Goal: Task Accomplishment & Management: Complete application form

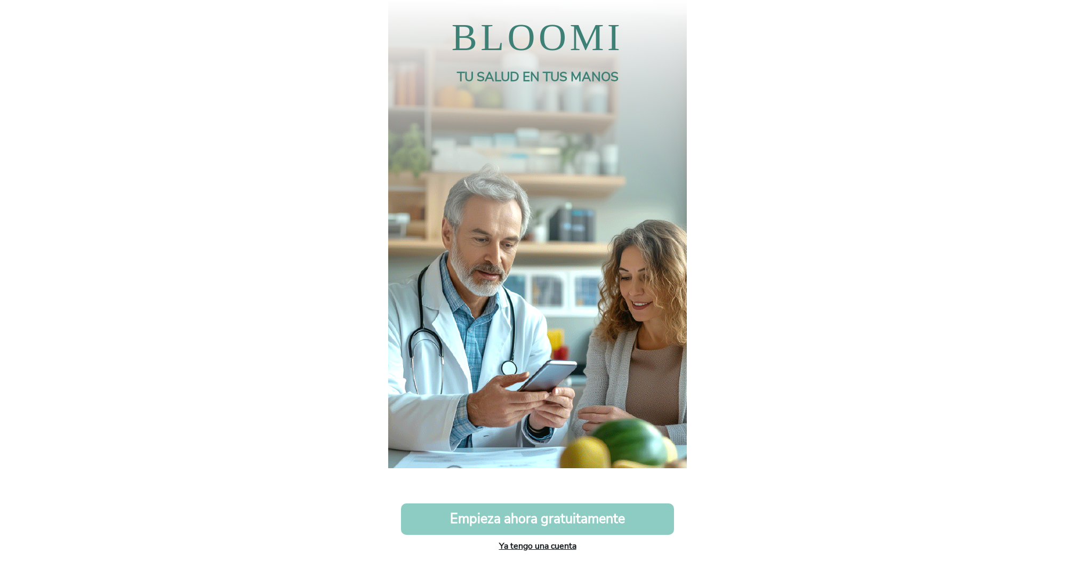
click at [536, 544] on link "Ya tengo una cuenta" at bounding box center [537, 546] width 77 height 12
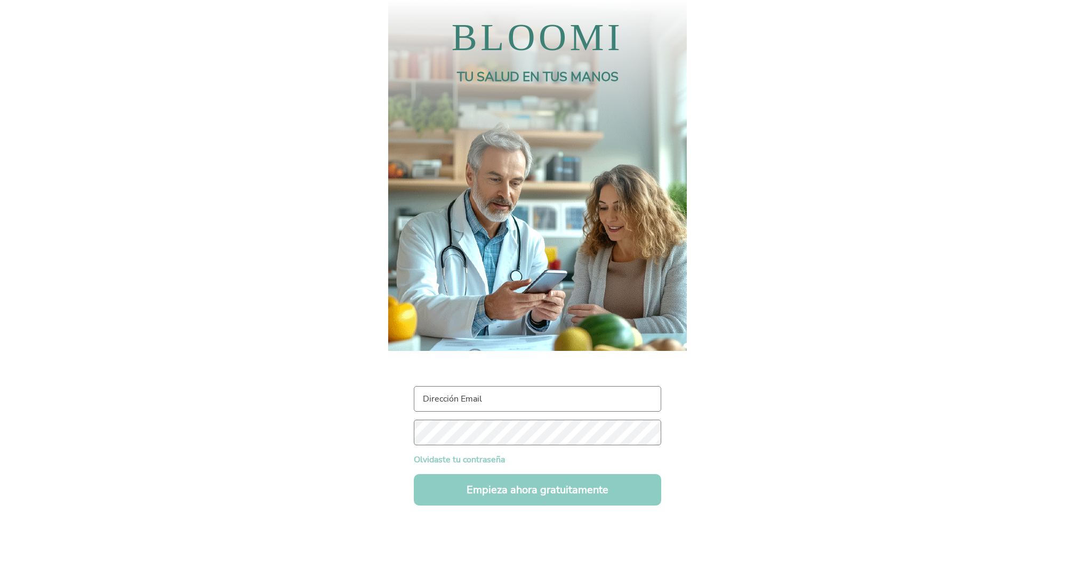
click at [472, 404] on input "text" at bounding box center [537, 399] width 247 height 26
paste input "[EMAIL_ADDRESS][DOMAIN_NAME]"
type input "[EMAIL_ADDRESS][DOMAIN_NAME]"
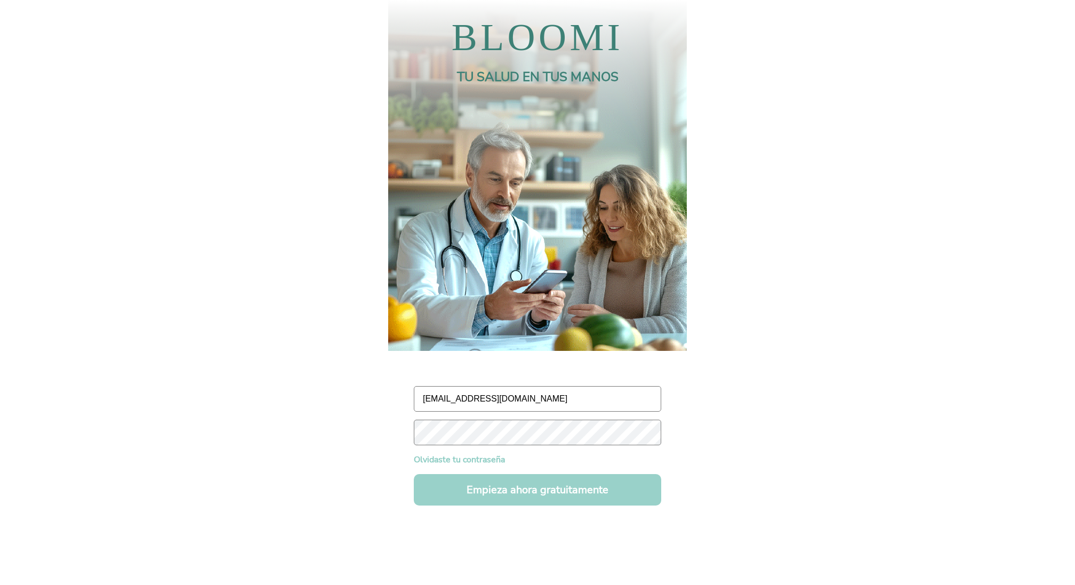
click at [524, 492] on button "Empieza ahora gratuitamente" at bounding box center [537, 489] width 247 height 31
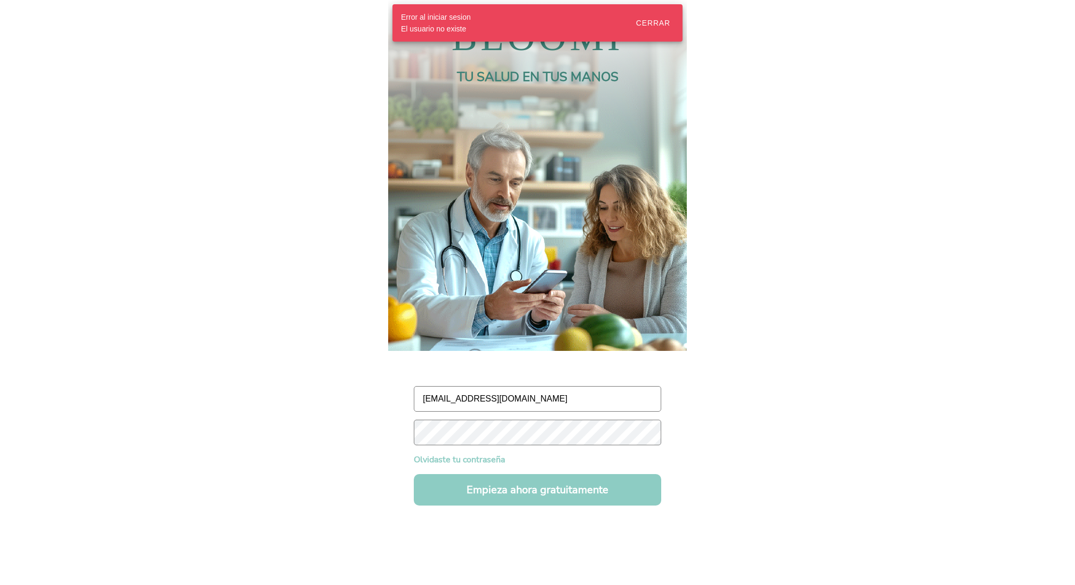
click at [557, 405] on input "[EMAIL_ADDRESS][DOMAIN_NAME]" at bounding box center [537, 399] width 247 height 26
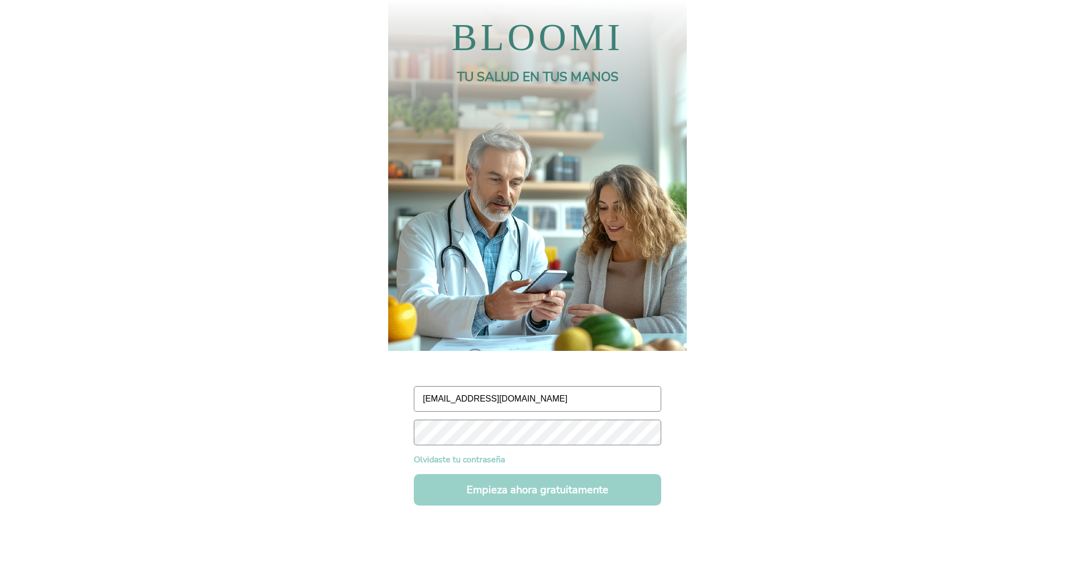
click at [567, 496] on button "Empieza ahora gratuitamente" at bounding box center [537, 489] width 247 height 31
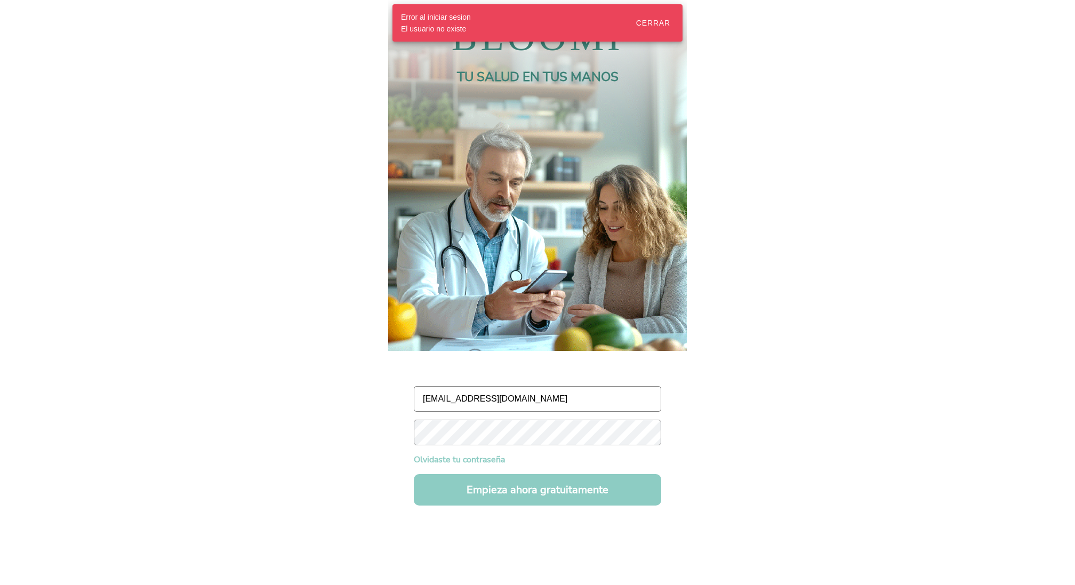
click at [653, 21] on div "Cerrar" at bounding box center [653, 23] width 34 height 9
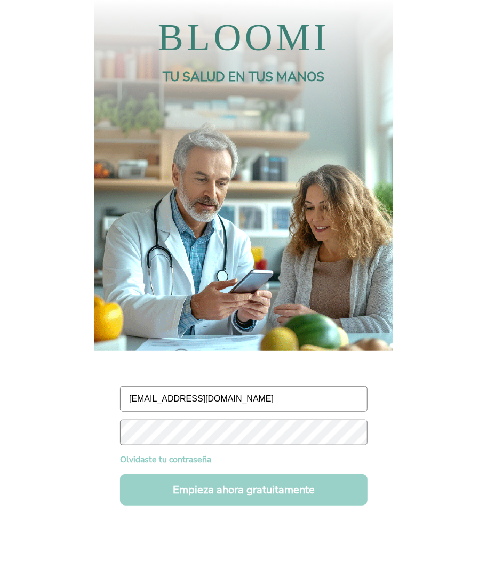
click at [226, 492] on button "Empieza ahora gratuitamente" at bounding box center [243, 489] width 247 height 31
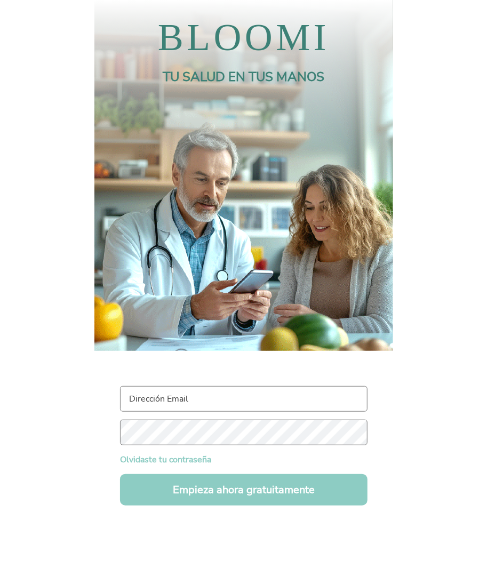
click at [223, 400] on input "text" at bounding box center [243, 399] width 247 height 26
paste input "[EMAIL_ADDRESS][DOMAIN_NAME]"
type input "[EMAIL_ADDRESS][DOMAIN_NAME]"
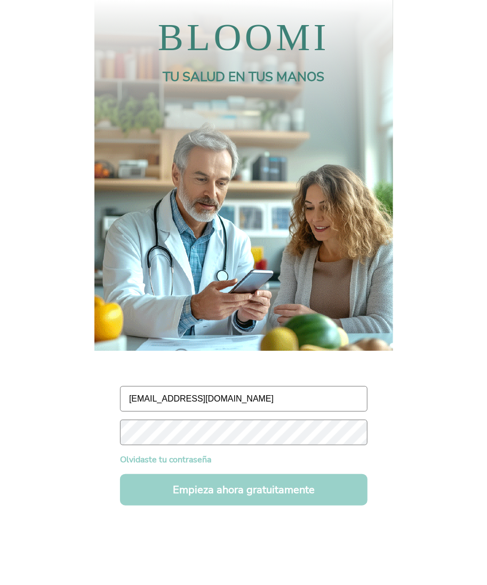
click at [246, 484] on button "Empieza ahora gratuitamente" at bounding box center [243, 489] width 247 height 31
